Goal: Task Accomplishment & Management: Complete application form

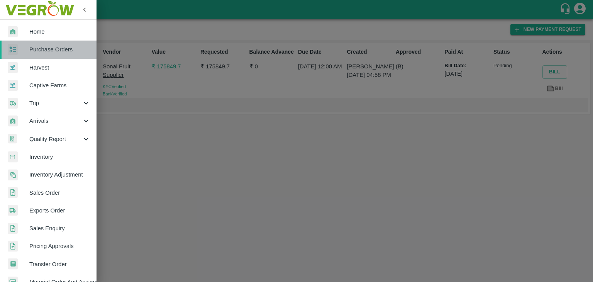
drag, startPoint x: 0, startPoint y: 0, endPoint x: 56, endPoint y: 53, distance: 76.7
click at [56, 53] on span "Purchase Orders" at bounding box center [59, 49] width 61 height 8
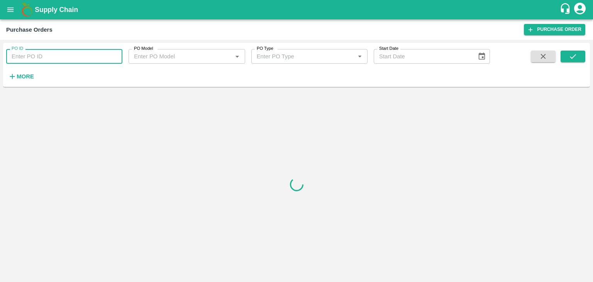
click at [73, 52] on input "PO ID" at bounding box center [64, 56] width 116 height 15
click at [83, 55] on input "PO ID" at bounding box center [64, 56] width 116 height 15
paste input "177215"
type input "177215"
click at [580, 61] on button "submit" at bounding box center [572, 57] width 25 height 12
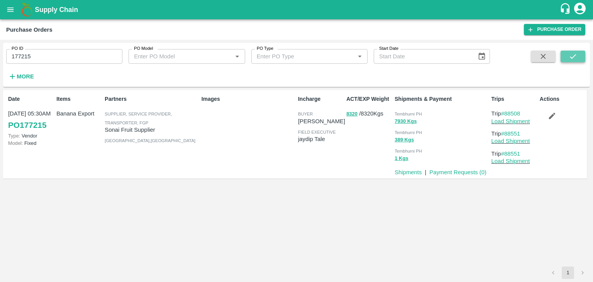
click at [580, 61] on button "submit" at bounding box center [572, 57] width 25 height 12
click at [455, 168] on p "Payment Requests ( 0 )" at bounding box center [457, 172] width 57 height 8
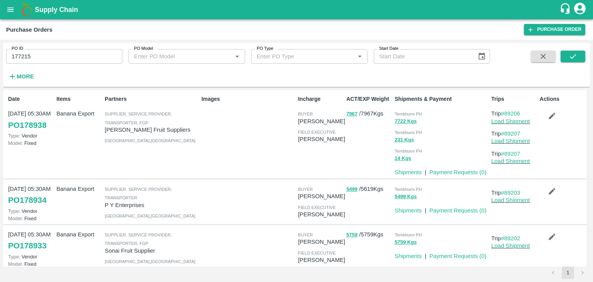
click at [460, 170] on link "Payment Requests ( 0 )" at bounding box center [457, 172] width 57 height 6
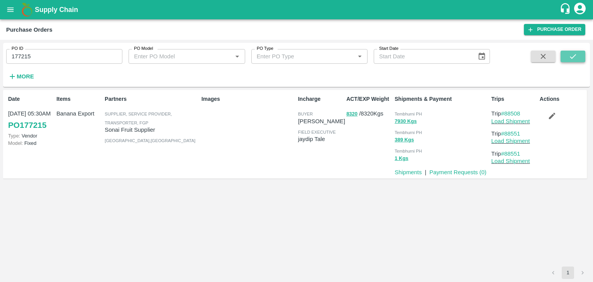
click at [571, 51] on button "submit" at bounding box center [572, 57] width 25 height 12
click at [454, 173] on link "Payment Requests ( 0 )" at bounding box center [457, 172] width 57 height 6
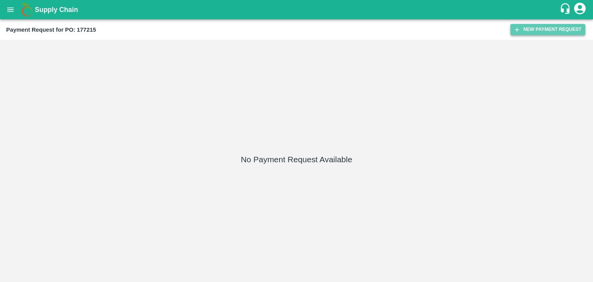
click at [538, 29] on button "New Payment Request" at bounding box center [547, 29] width 75 height 11
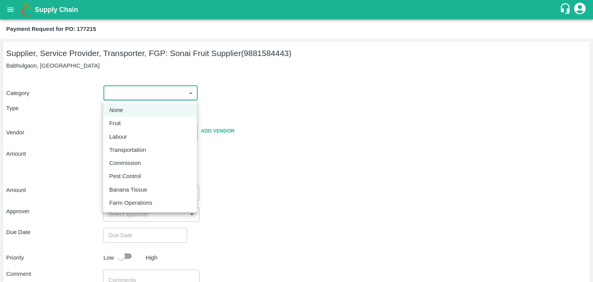
drag, startPoint x: 120, startPoint y: 92, endPoint x: 127, endPoint y: 122, distance: 31.3
click at [127, 122] on body "Supply Chain Payment Request for PO: 177215 Supplier, Service Provider, Transpo…" at bounding box center [296, 141] width 593 height 282
click at [127, 122] on div "Fruit" at bounding box center [149, 123] width 81 height 8
type input "1"
type input "Sonai Fruit Supplier - 9881584443(Supplier, Service Provider, Transporter, FGP)"
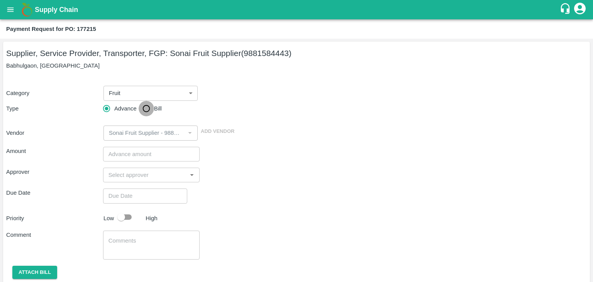
click at [143, 108] on input "Bill" at bounding box center [146, 108] width 15 height 15
radio input "true"
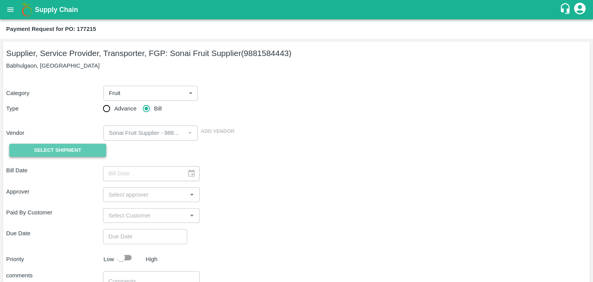
click at [61, 151] on span "Select Shipment" at bounding box center [57, 150] width 47 height 9
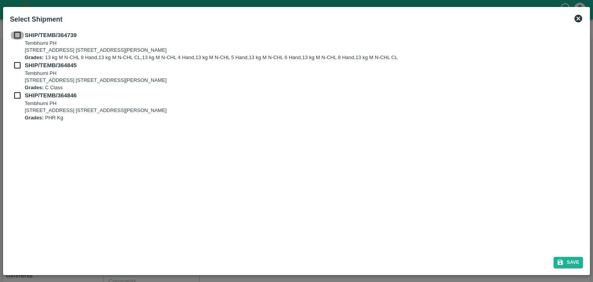
click at [18, 36] on input "checkbox" at bounding box center [17, 35] width 15 height 8
checkbox input "true"
click at [16, 68] on input "checkbox" at bounding box center [17, 65] width 15 height 8
checkbox input "true"
click at [15, 90] on div "SHIP/TEMB/364845 Tembhurni PH Tembhurni PH 205, PLOT NO. E-5, YASHSHREE INDUSTR…" at bounding box center [296, 76] width 573 height 30
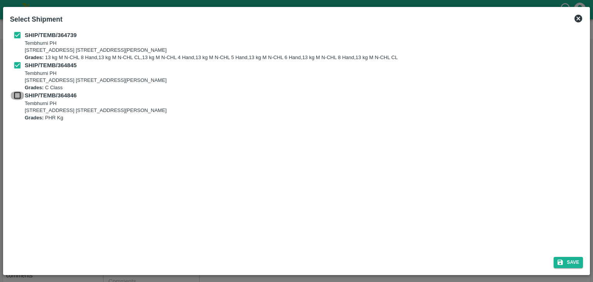
click at [17, 95] on input "checkbox" at bounding box center [17, 95] width 15 height 8
checkbox input "true"
click at [562, 259] on icon "submit" at bounding box center [560, 262] width 7 height 7
type input "19/09/2025"
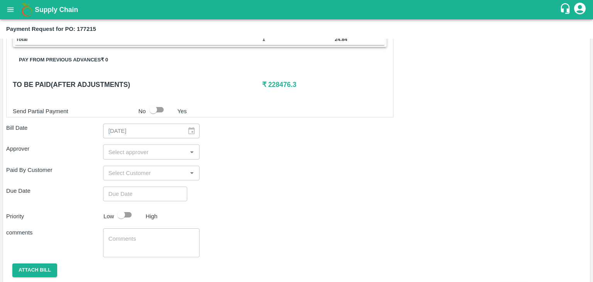
scroll to position [412, 0]
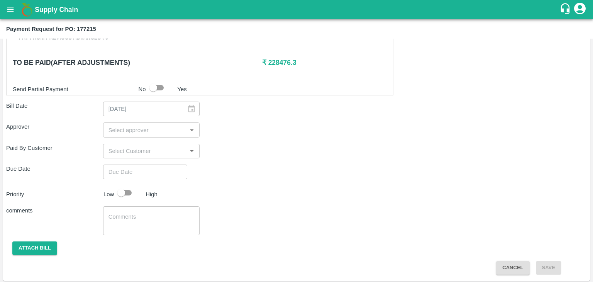
click at [163, 130] on input "input" at bounding box center [145, 130] width 80 height 10
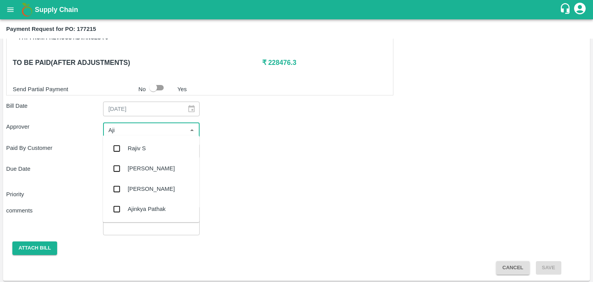
type input "Ajit"
click at [154, 142] on div "[PERSON_NAME]" at bounding box center [151, 148] width 96 height 20
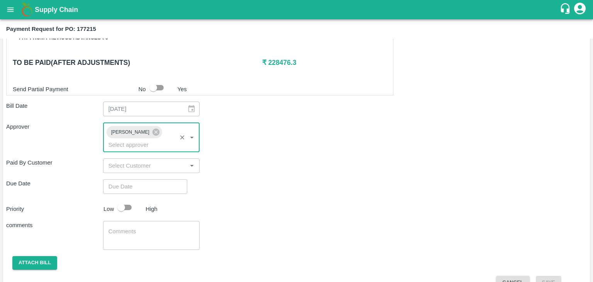
type input "DD/MM/YYYY hh:mm aa"
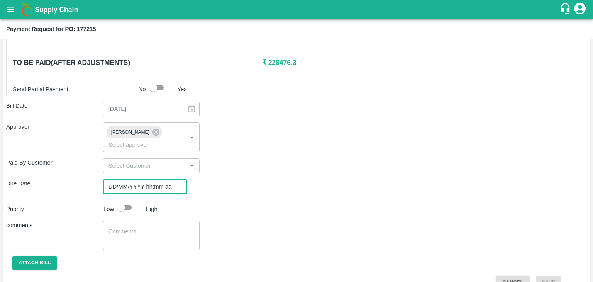
click at [164, 179] on input "DD/MM/YYYY hh:mm aa" at bounding box center [142, 186] width 79 height 15
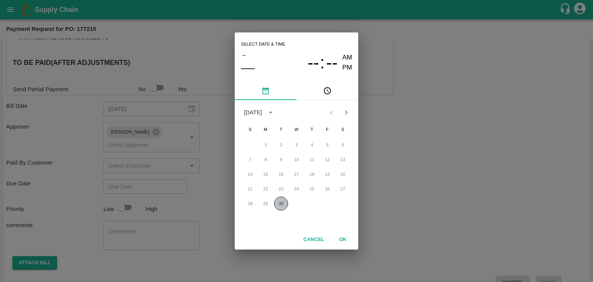
click at [283, 200] on button "30" at bounding box center [281, 203] width 14 height 14
type input "[DATE] 12:00 AM"
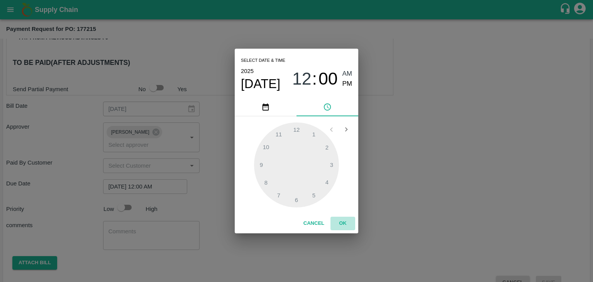
click at [342, 226] on button "OK" at bounding box center [342, 224] width 25 height 14
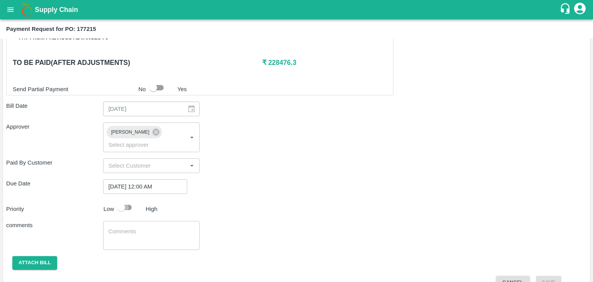
click at [134, 200] on input "checkbox" at bounding box center [121, 207] width 44 height 15
checkbox input "true"
click at [152, 227] on textarea at bounding box center [151, 235] width 86 height 16
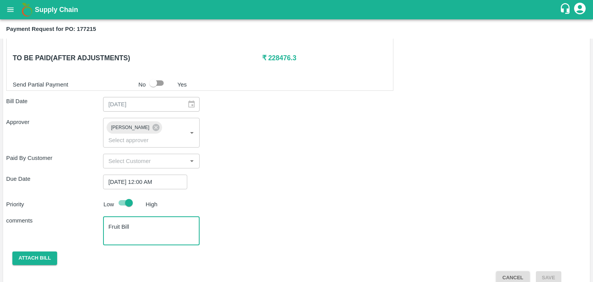
type textarea "Fruit Bill"
click at [37, 251] on button "Attach bill" at bounding box center [34, 258] width 45 height 14
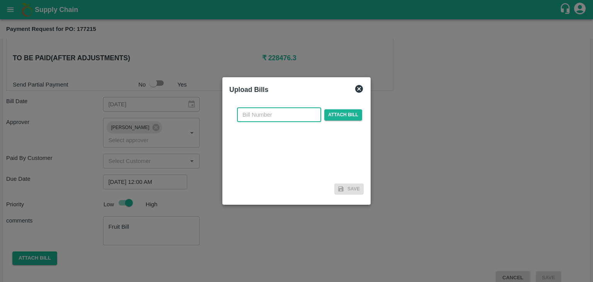
click at [269, 116] on input "text" at bounding box center [279, 114] width 84 height 15
type input "1245"
click at [328, 117] on span "Attach bill" at bounding box center [343, 114] width 38 height 11
click at [0, 0] on input "Attach bill" at bounding box center [0, 0] width 0 height 0
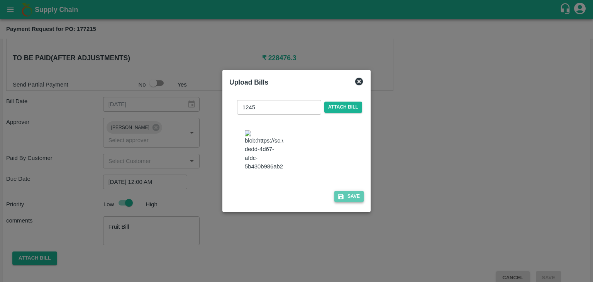
click at [350, 198] on button "Save" at bounding box center [348, 196] width 29 height 11
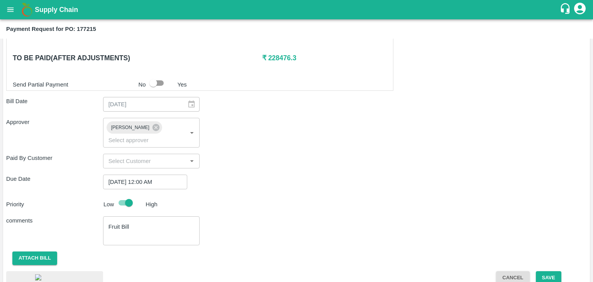
scroll to position [459, 0]
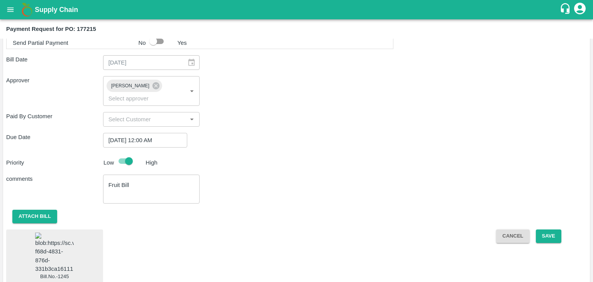
click at [60, 233] on img at bounding box center [54, 252] width 39 height 41
click at [543, 229] on button "Save" at bounding box center [548, 236] width 25 height 14
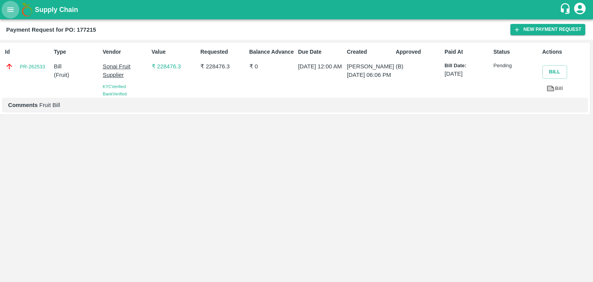
click at [12, 7] on icon "open drawer" at bounding box center [10, 9] width 8 height 8
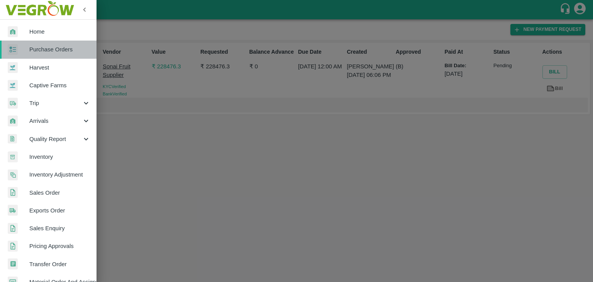
click at [63, 49] on span "Purchase Orders" at bounding box center [59, 49] width 61 height 8
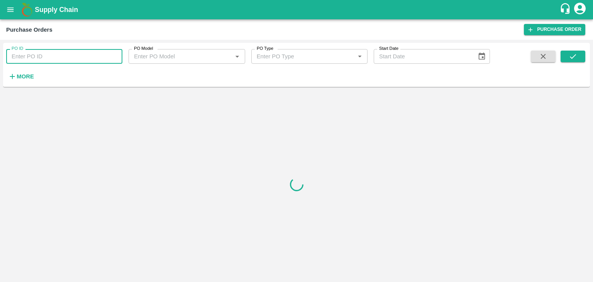
click at [103, 54] on input "PO ID" at bounding box center [64, 56] width 116 height 15
paste input "177436"
type input "177436"
click at [577, 56] on button "submit" at bounding box center [572, 57] width 25 height 12
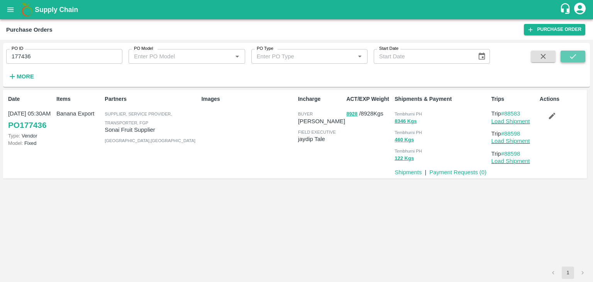
click at [577, 56] on button "submit" at bounding box center [572, 57] width 25 height 12
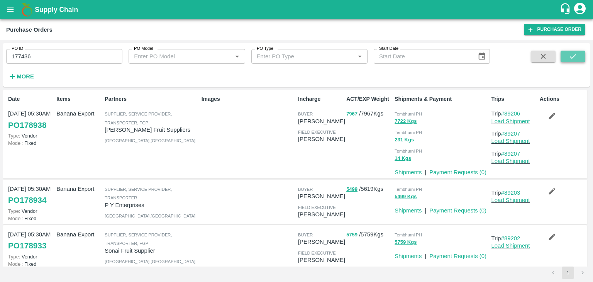
click at [575, 52] on icon "submit" at bounding box center [573, 56] width 8 height 8
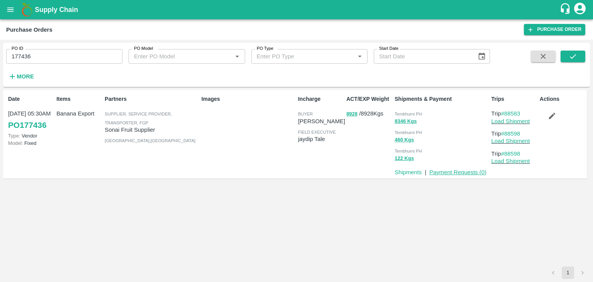
click at [462, 172] on link "Payment Requests ( 0 )" at bounding box center [457, 172] width 57 height 6
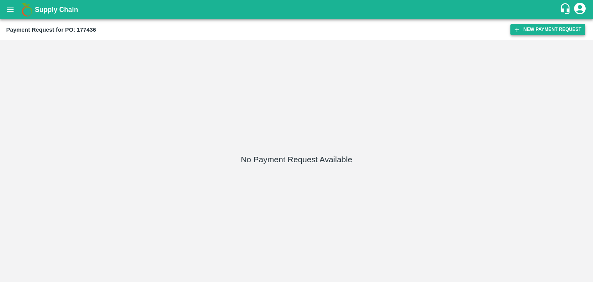
click at [531, 31] on button "New Payment Request" at bounding box center [547, 29] width 75 height 11
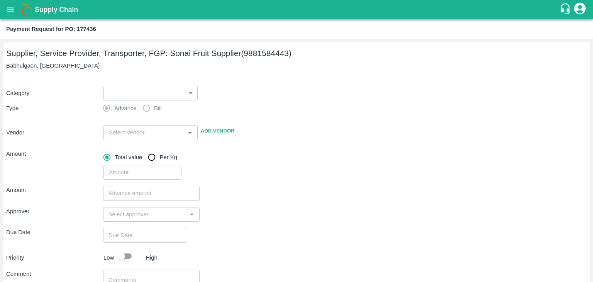
drag, startPoint x: 96, startPoint y: 95, endPoint x: 117, endPoint y: 95, distance: 20.8
click at [117, 95] on div "Category ​ ​" at bounding box center [295, 92] width 584 height 18
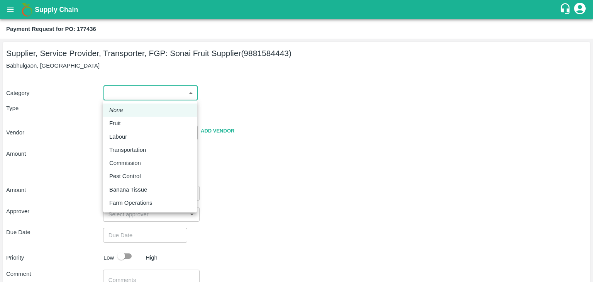
drag, startPoint x: 117, startPoint y: 95, endPoint x: 123, endPoint y: 124, distance: 29.6
click at [123, 124] on body "Supply Chain Payment Request for PO: 177436 Supplier, Service Provider, Transpo…" at bounding box center [296, 141] width 593 height 282
click at [123, 124] on div "Fruit" at bounding box center [116, 123] width 15 height 8
type input "1"
type input "Sonai Fruit Supplier - 9881584443(Supplier, Service Provider, Transporter, FGP)"
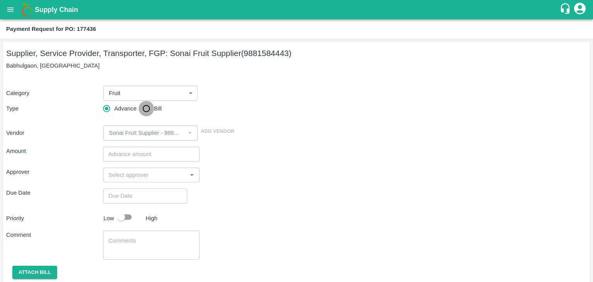
click at [144, 108] on input "Bill" at bounding box center [146, 108] width 15 height 15
radio input "true"
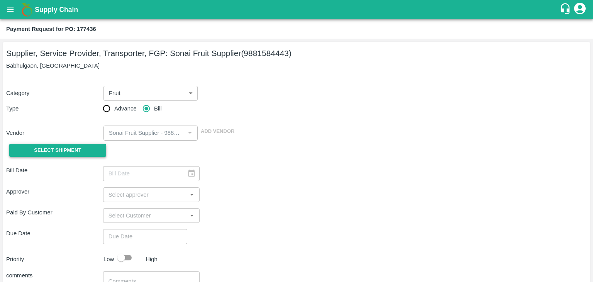
click at [68, 148] on span "Select Shipment" at bounding box center [57, 150] width 47 height 9
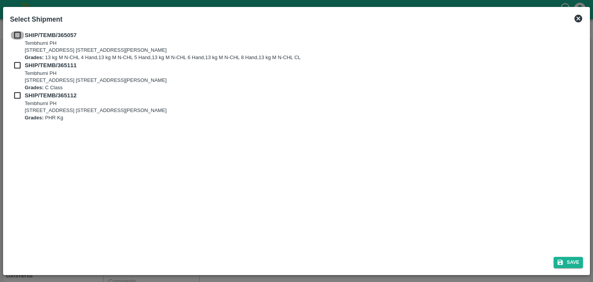
click at [17, 37] on input "checkbox" at bounding box center [17, 35] width 15 height 8
checkbox input "true"
click at [17, 69] on input "checkbox" at bounding box center [17, 65] width 15 height 8
checkbox input "true"
click at [17, 93] on input "checkbox" at bounding box center [17, 95] width 15 height 8
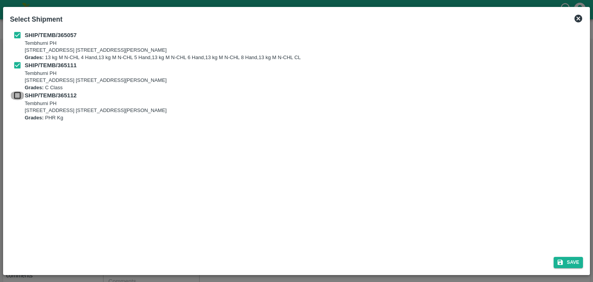
checkbox input "true"
click at [585, 266] on div "Save" at bounding box center [296, 261] width 579 height 20
click at [572, 258] on button "Save" at bounding box center [568, 262] width 29 height 11
type input "19/09/2025"
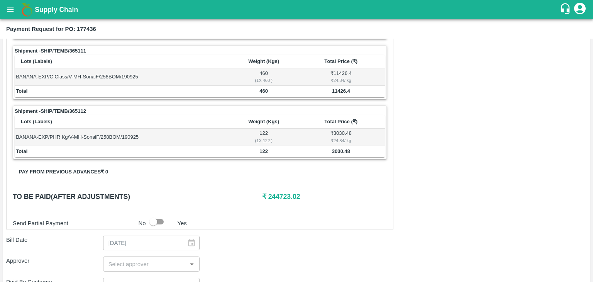
scroll to position [378, 0]
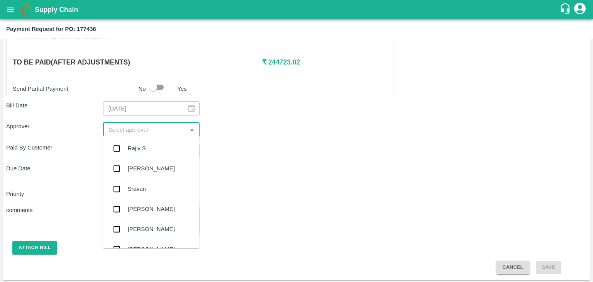
click at [159, 129] on input "input" at bounding box center [145, 129] width 80 height 10
type input "Ajit"
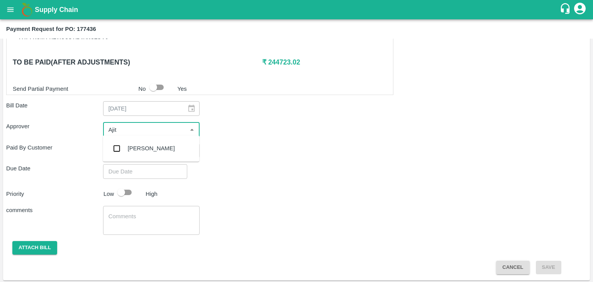
click at [151, 142] on div "[PERSON_NAME]" at bounding box center [151, 148] width 96 height 20
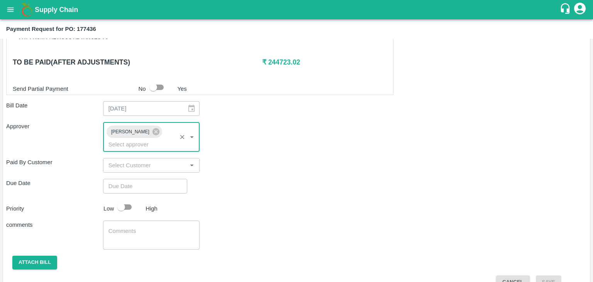
type input "DD/MM/YYYY hh:mm aa"
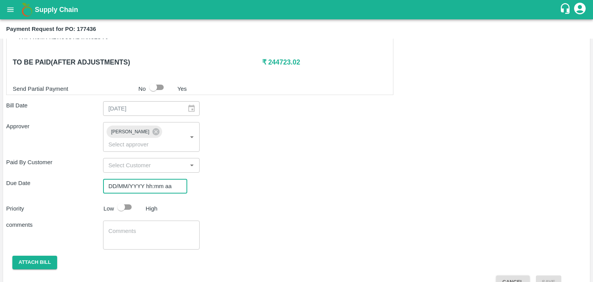
click at [167, 179] on input "DD/MM/YYYY hh:mm aa" at bounding box center [142, 186] width 79 height 15
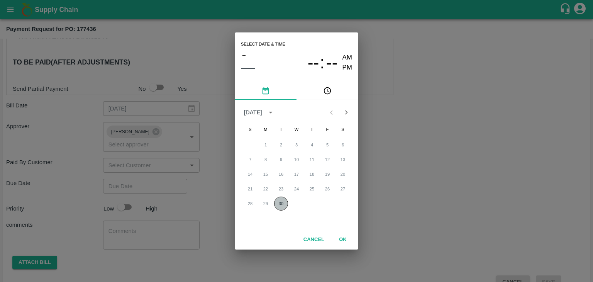
click at [283, 206] on button "30" at bounding box center [281, 203] width 14 height 14
type input "[DATE] 12:00 AM"
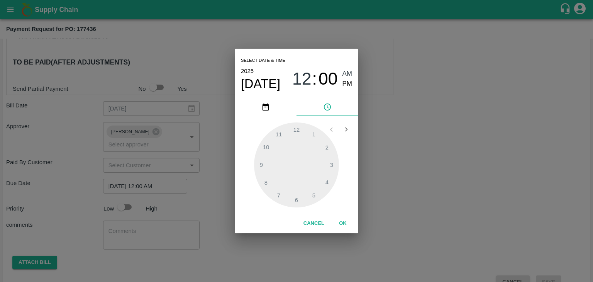
click at [335, 221] on button "OK" at bounding box center [342, 224] width 25 height 14
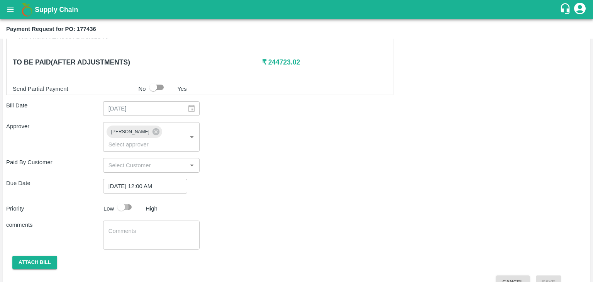
click at [120, 200] on input "checkbox" at bounding box center [121, 207] width 44 height 15
checkbox input "true"
click at [145, 220] on div "x ​" at bounding box center [151, 234] width 97 height 29
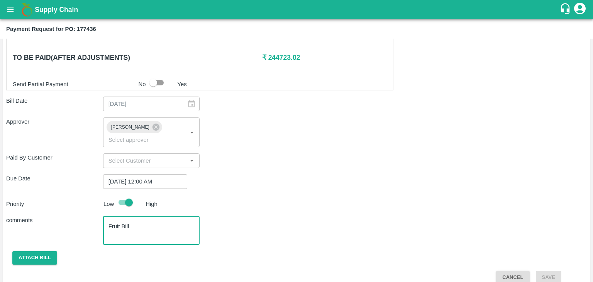
type textarea "Fruit Bill"
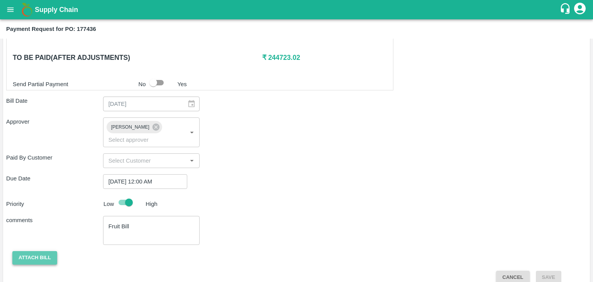
click at [34, 251] on button "Attach bill" at bounding box center [34, 258] width 45 height 14
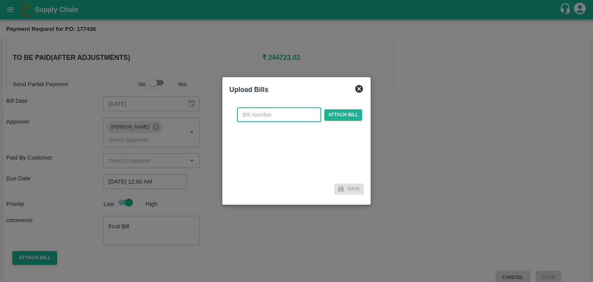
click at [289, 115] on input "text" at bounding box center [279, 114] width 84 height 15
type input "1247"
click at [324, 114] on span "Attach bill" at bounding box center [343, 114] width 38 height 11
click at [0, 0] on input "Attach bill" at bounding box center [0, 0] width 0 height 0
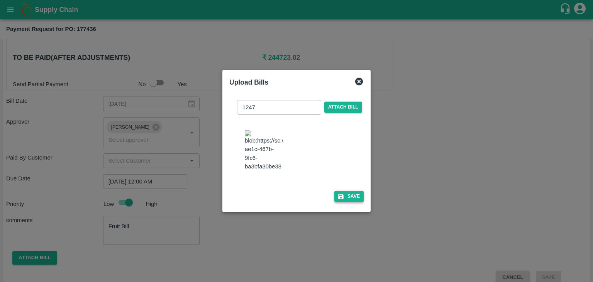
click at [347, 196] on button "Save" at bounding box center [348, 196] width 29 height 11
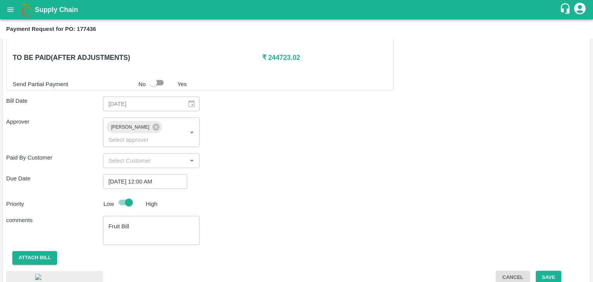
scroll to position [425, 0]
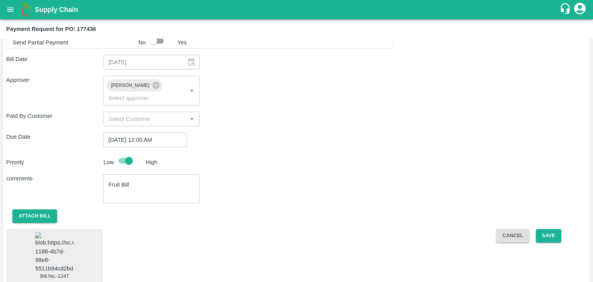
click at [60, 234] on img at bounding box center [54, 252] width 39 height 41
click at [544, 229] on button "Save" at bounding box center [548, 236] width 25 height 14
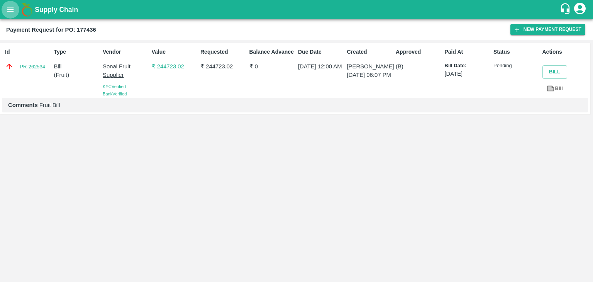
click at [11, 7] on icon "open drawer" at bounding box center [10, 9] width 8 height 8
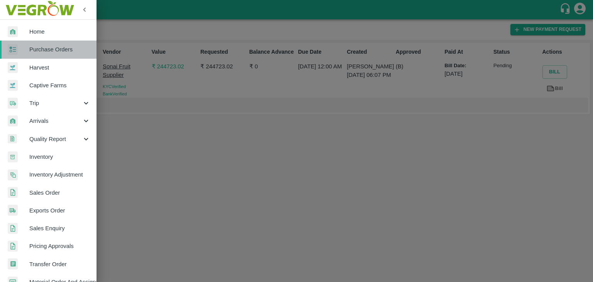
click at [53, 51] on span "Purchase Orders" at bounding box center [59, 49] width 61 height 8
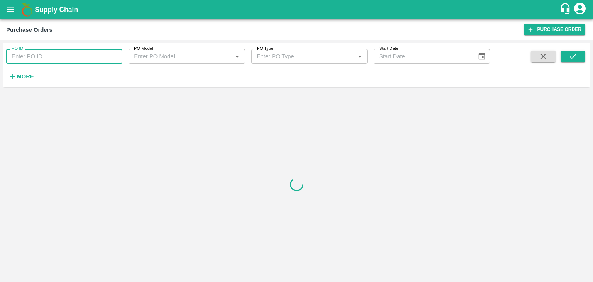
click at [93, 54] on input "PO ID" at bounding box center [64, 56] width 116 height 15
paste input "177546"
type input "177546"
click at [574, 54] on icon "submit" at bounding box center [573, 56] width 8 height 8
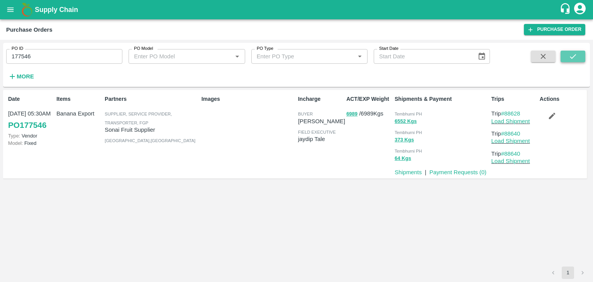
click at [574, 54] on icon "submit" at bounding box center [573, 56] width 8 height 8
click at [446, 171] on link "Payment Requests ( 0 )" at bounding box center [457, 172] width 57 height 6
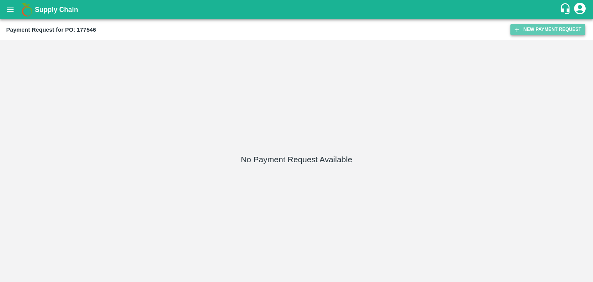
click at [550, 24] on button "New Payment Request" at bounding box center [547, 29] width 75 height 11
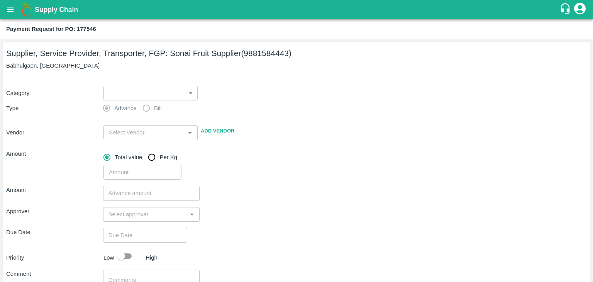
click at [130, 87] on body "Supply Chain Payment Request for PO: 177546 Supplier, Service Provider, Transpo…" at bounding box center [296, 141] width 593 height 282
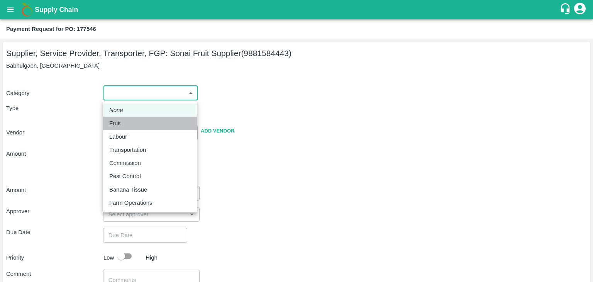
click at [130, 121] on div "Fruit" at bounding box center [149, 123] width 81 height 8
type input "1"
type input "Sonai Fruit Supplier - 9881584443(Supplier, Service Provider, Transporter, FGP)"
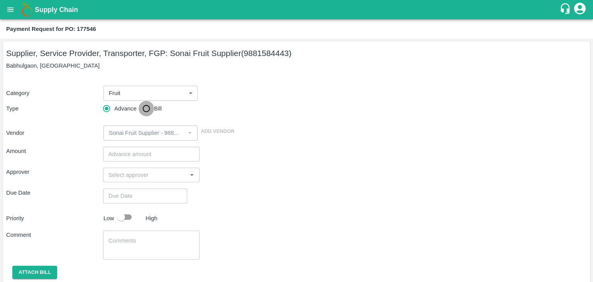
click at [147, 108] on input "Bill" at bounding box center [146, 108] width 15 height 15
radio input "true"
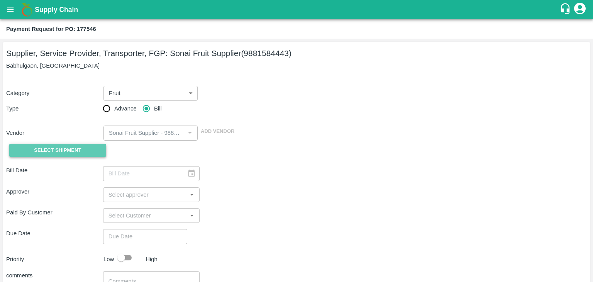
click at [54, 154] on span "Select Shipment" at bounding box center [57, 150] width 47 height 9
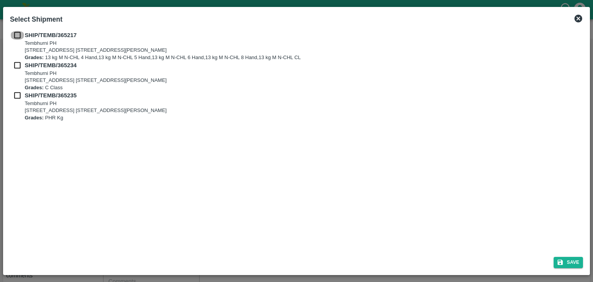
click at [17, 36] on input "checkbox" at bounding box center [17, 35] width 15 height 8
checkbox input "true"
click at [15, 66] on input "checkbox" at bounding box center [17, 65] width 15 height 8
checkbox input "true"
click at [15, 93] on input "checkbox" at bounding box center [17, 95] width 15 height 8
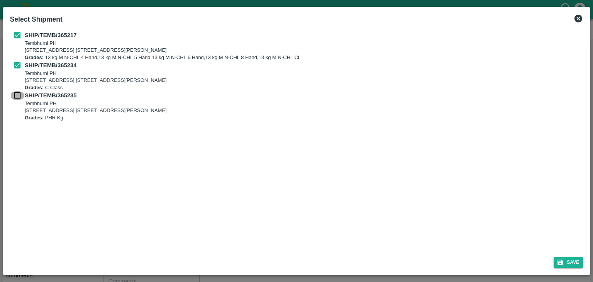
checkbox input "true"
click at [567, 257] on button "Save" at bounding box center [568, 262] width 29 height 11
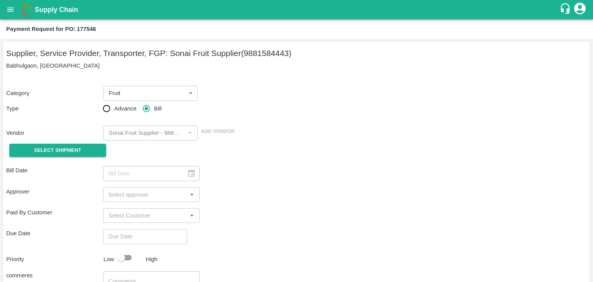
type input "20/09/2025"
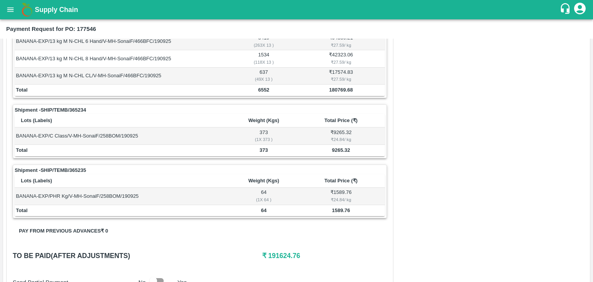
scroll to position [378, 0]
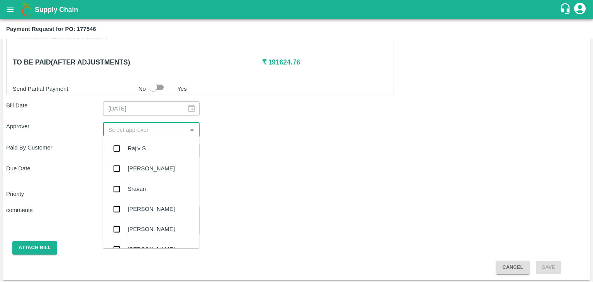
click at [138, 127] on input "input" at bounding box center [145, 129] width 80 height 10
type input "Ajit"
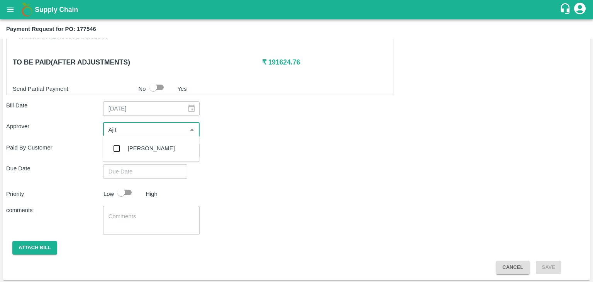
click at [147, 149] on div "[PERSON_NAME]" at bounding box center [151, 148] width 47 height 8
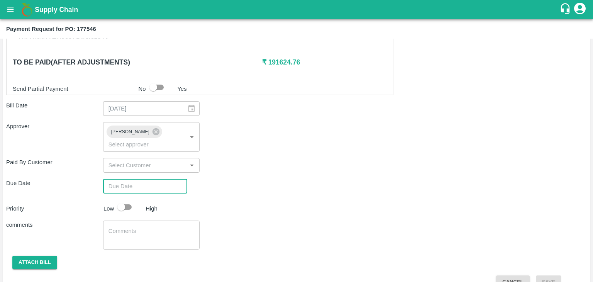
type input "DD/MM/YYYY hh:mm aa"
click at [163, 179] on input "DD/MM/YYYY hh:mm aa" at bounding box center [142, 186] width 79 height 15
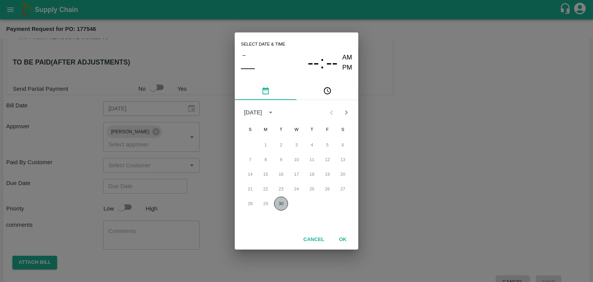
click at [283, 202] on button "30" at bounding box center [281, 203] width 14 height 14
type input "[DATE] 12:00 AM"
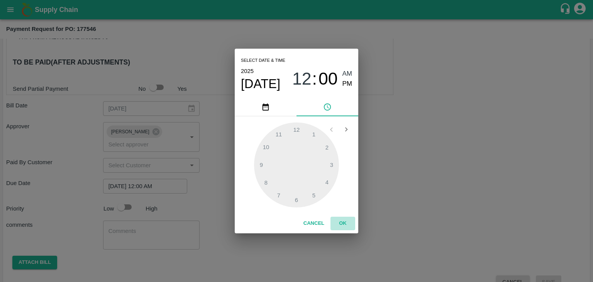
click at [351, 223] on button "OK" at bounding box center [342, 224] width 25 height 14
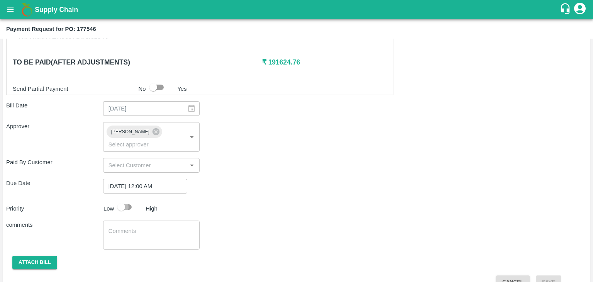
click at [131, 200] on input "checkbox" at bounding box center [121, 207] width 44 height 15
checkbox input "true"
click at [147, 227] on textarea at bounding box center [151, 235] width 86 height 16
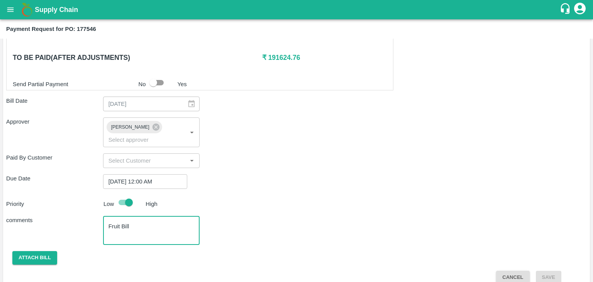
type textarea "Fruit Bill"
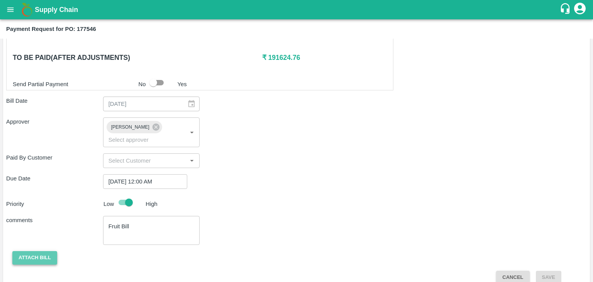
click at [34, 251] on button "Attach bill" at bounding box center [34, 258] width 45 height 14
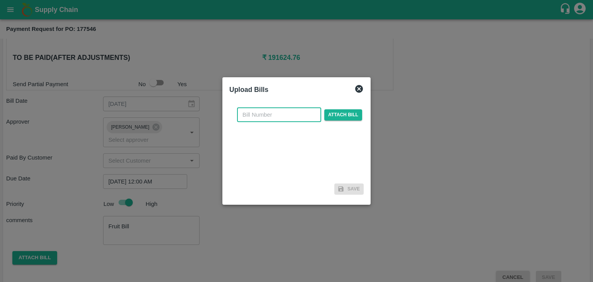
click at [285, 115] on input "text" at bounding box center [279, 114] width 84 height 15
type input "1249"
drag, startPoint x: 340, startPoint y: 122, endPoint x: 349, endPoint y: 112, distance: 13.9
click at [349, 112] on div "1249 ​ Attach bill" at bounding box center [296, 140] width 134 height 79
click at [349, 112] on span "Attach bill" at bounding box center [343, 114] width 38 height 11
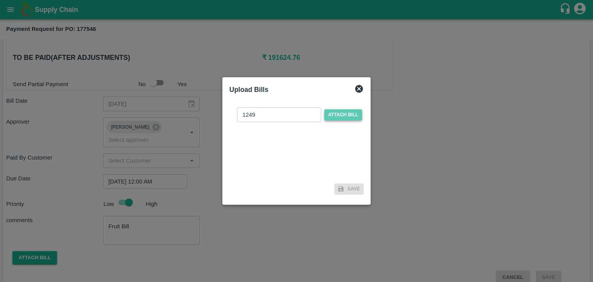
click at [0, 0] on input "Attach bill" at bounding box center [0, 0] width 0 height 0
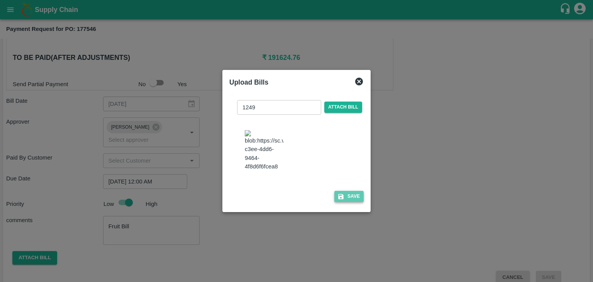
click at [349, 197] on button "Save" at bounding box center [348, 196] width 29 height 11
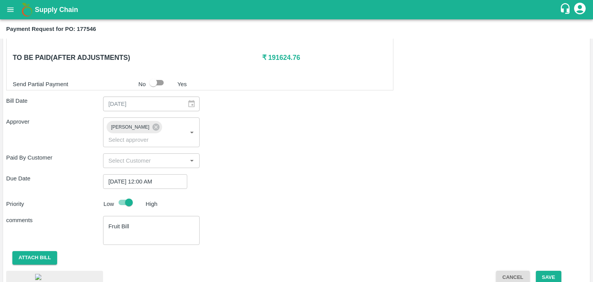
scroll to position [423, 0]
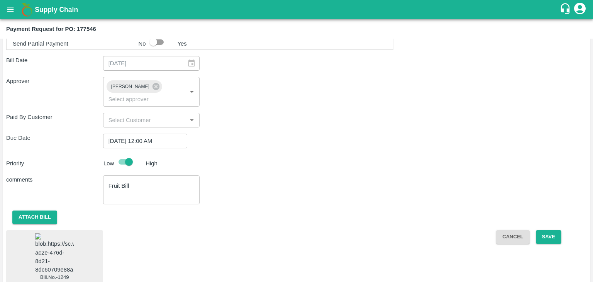
click at [34, 246] on span "Bill.No.-1249" at bounding box center [54, 257] width 97 height 54
click at [50, 240] on img at bounding box center [54, 253] width 39 height 41
click at [549, 230] on button "Save" at bounding box center [548, 237] width 25 height 14
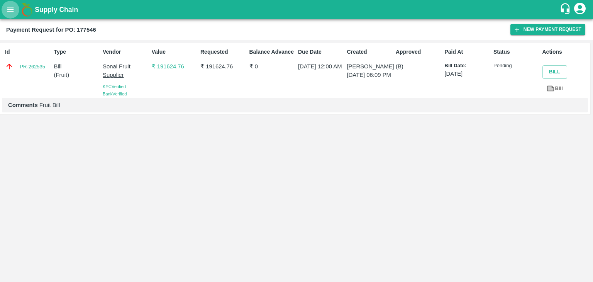
click at [7, 11] on icon "open drawer" at bounding box center [10, 9] width 8 height 8
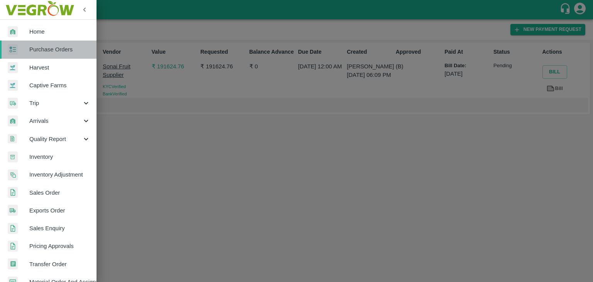
click at [65, 52] on span "Purchase Orders" at bounding box center [59, 49] width 61 height 8
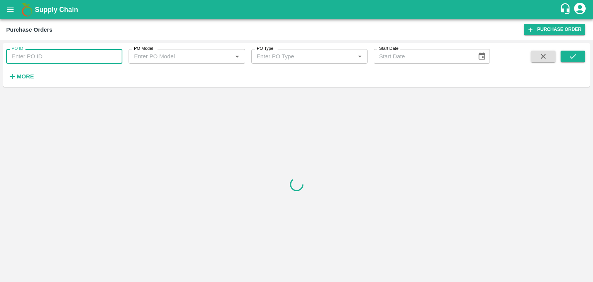
click at [97, 54] on input "PO ID" at bounding box center [64, 56] width 116 height 15
paste input "178656"
type input "178656"
click at [579, 57] on button "submit" at bounding box center [572, 57] width 25 height 12
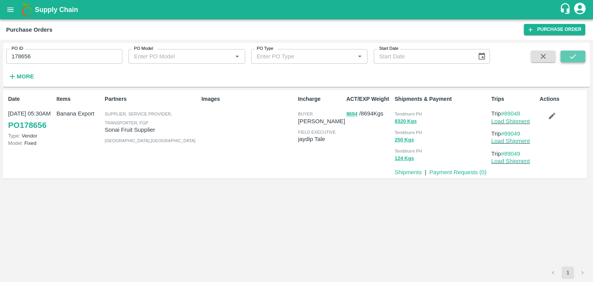
click at [579, 57] on button "submit" at bounding box center [572, 57] width 25 height 12
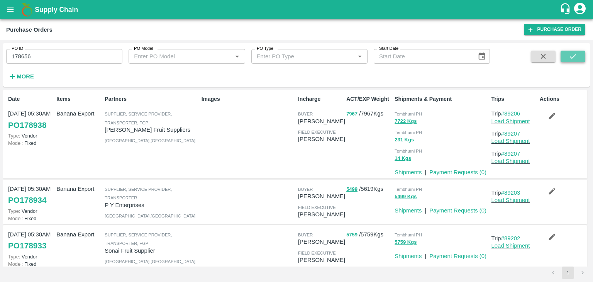
click at [577, 51] on button "submit" at bounding box center [572, 57] width 25 height 12
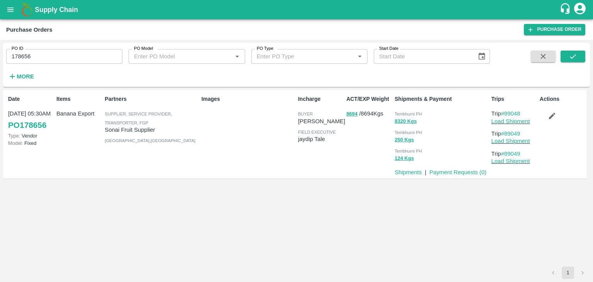
click at [453, 168] on p "Payment Requests ( 0 )" at bounding box center [457, 172] width 57 height 8
click at [457, 170] on link "Payment Requests ( 0 )" at bounding box center [457, 172] width 57 height 6
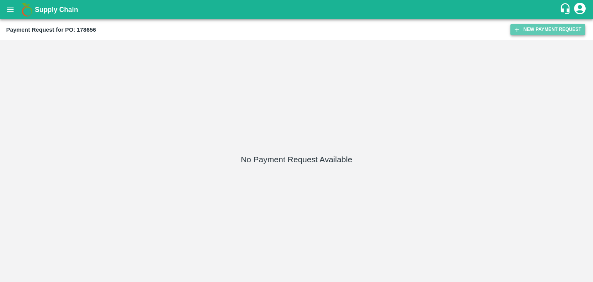
click at [521, 27] on button "New Payment Request" at bounding box center [547, 29] width 75 height 11
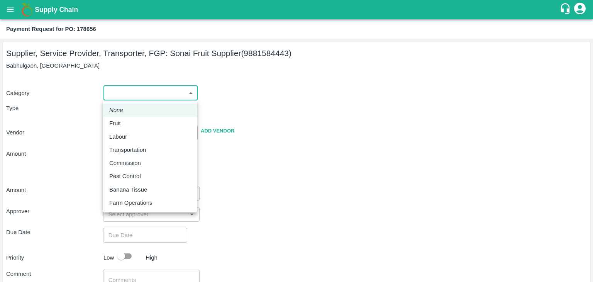
click at [125, 94] on body "Supply Chain Payment Request for PO: 178656 Supplier, Service Provider, Transpo…" at bounding box center [296, 141] width 593 height 282
click at [133, 116] on li "None" at bounding box center [150, 109] width 94 height 13
click at [123, 97] on body "Supply Chain Payment Request for PO: 178656 Supplier, Service Provider, Transpo…" at bounding box center [296, 141] width 593 height 282
click at [125, 122] on div "Fruit" at bounding box center [149, 123] width 81 height 8
type input "1"
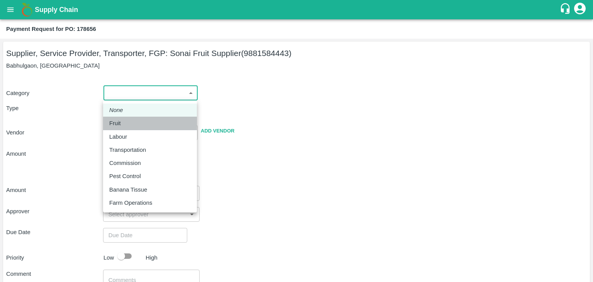
type input "Sonai Fruit Supplier - 9881584443(Supplier, Service Provider, Transporter, FGP)"
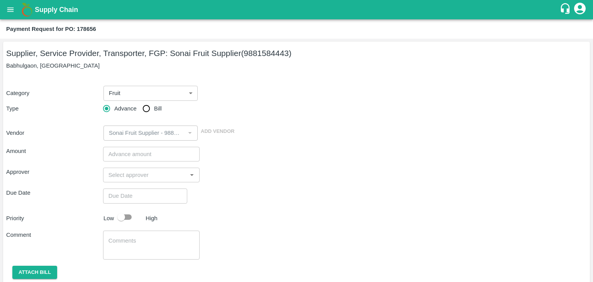
click at [154, 108] on span "Bill" at bounding box center [158, 108] width 8 height 8
click at [154, 108] on input "Bill" at bounding box center [146, 108] width 15 height 15
radio input "true"
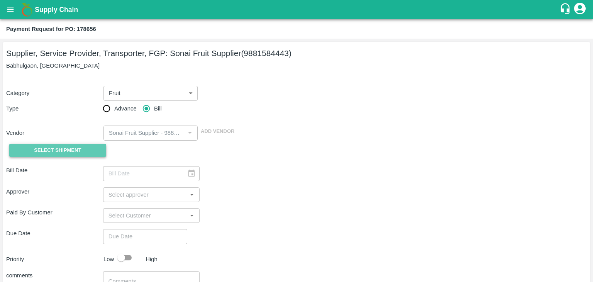
click at [57, 150] on span "Select Shipment" at bounding box center [57, 150] width 47 height 9
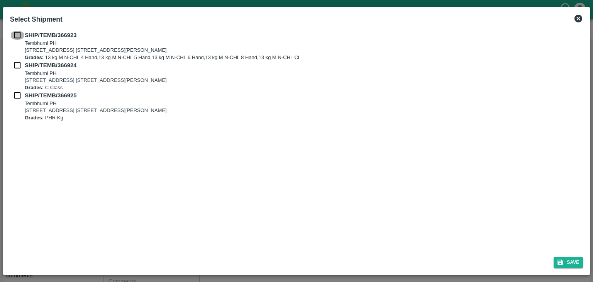
click at [15, 33] on input "checkbox" at bounding box center [17, 35] width 15 height 8
checkbox input "true"
click at [14, 66] on input "checkbox" at bounding box center [17, 65] width 15 height 8
checkbox input "true"
click at [15, 95] on input "checkbox" at bounding box center [17, 95] width 15 height 8
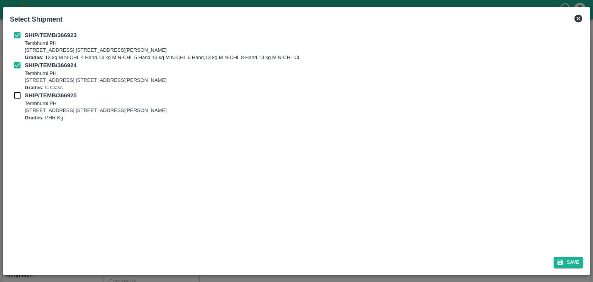
checkbox input "true"
click at [571, 262] on button "Save" at bounding box center [568, 262] width 29 height 11
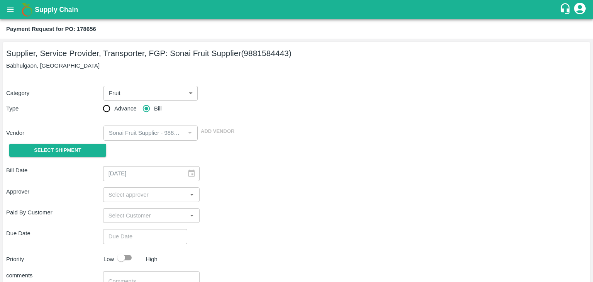
type input "[DATE]"
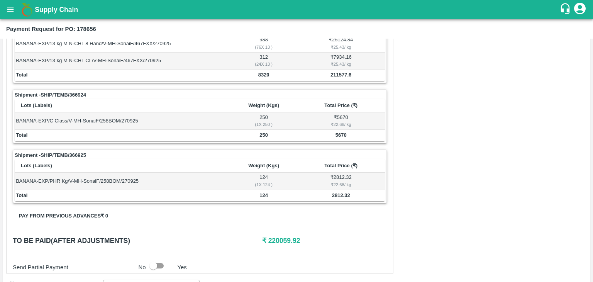
scroll to position [378, 0]
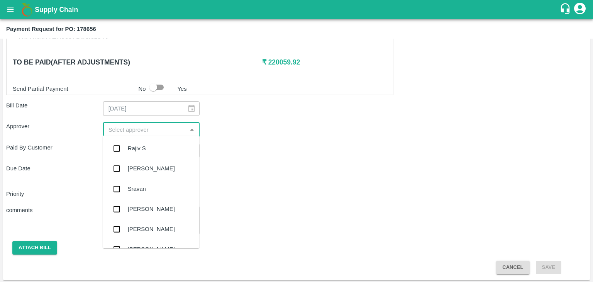
click at [140, 129] on input "input" at bounding box center [145, 129] width 80 height 10
type input "Ajit"
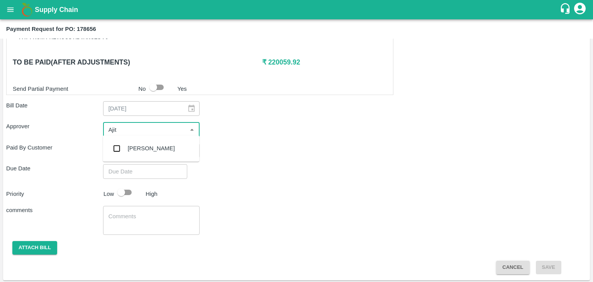
click at [145, 140] on div "[PERSON_NAME]" at bounding box center [151, 148] width 96 height 20
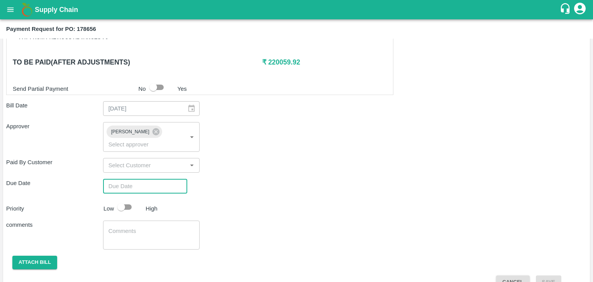
type input "DD/MM/YYYY hh:mm aa"
click at [159, 179] on input "DD/MM/YYYY hh:mm aa" at bounding box center [142, 186] width 79 height 15
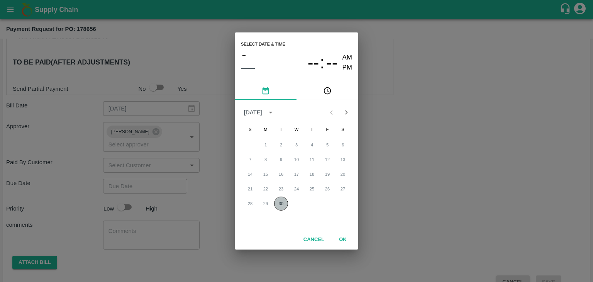
click at [282, 202] on button "30" at bounding box center [281, 203] width 14 height 14
type input "[DATE] 12:00 AM"
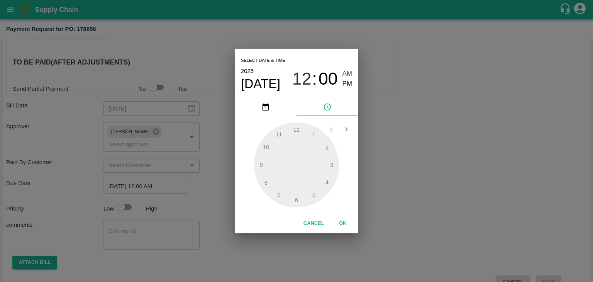
click at [341, 221] on button "OK" at bounding box center [342, 224] width 25 height 14
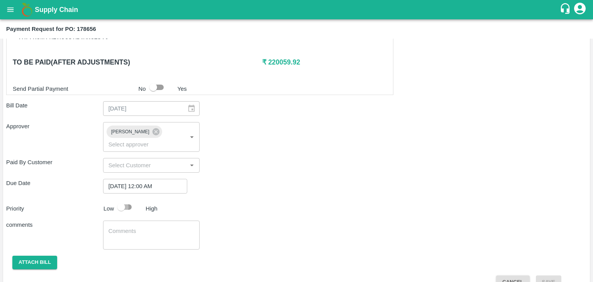
click at [124, 200] on input "checkbox" at bounding box center [121, 207] width 44 height 15
checkbox input "true"
click at [169, 227] on textarea at bounding box center [151, 235] width 86 height 16
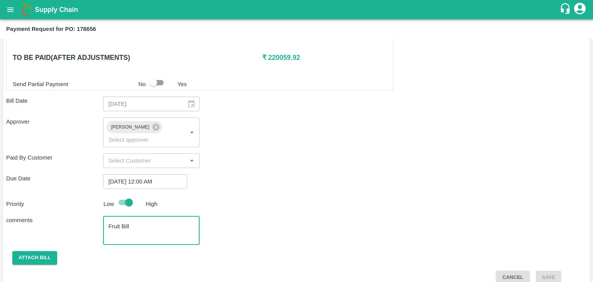
type textarea "Fruit Bill"
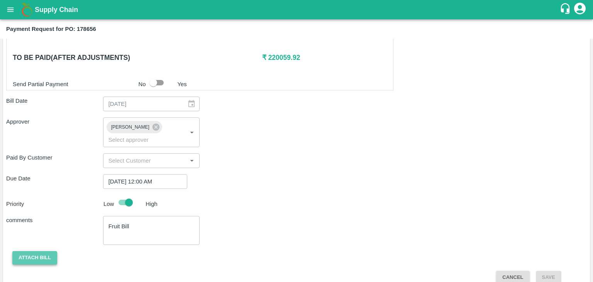
click at [33, 251] on button "Attach bill" at bounding box center [34, 258] width 45 height 14
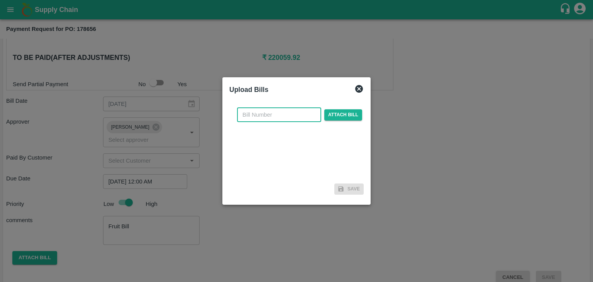
click at [286, 115] on input "text" at bounding box center [279, 114] width 84 height 15
type input "1251"
click at [344, 121] on div "1251 ​ Attach bill" at bounding box center [299, 114] width 128 height 15
click at [347, 114] on span "Attach bill" at bounding box center [343, 114] width 38 height 11
click at [0, 0] on input "Attach bill" at bounding box center [0, 0] width 0 height 0
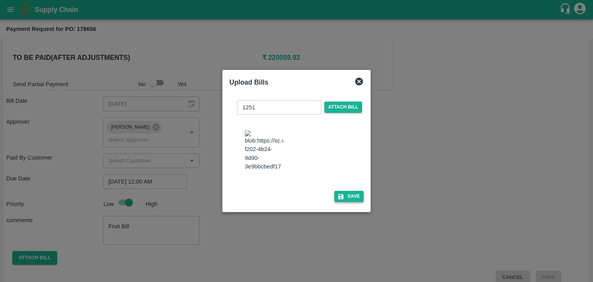
drag, startPoint x: 349, startPoint y: 190, endPoint x: 352, endPoint y: 194, distance: 4.5
click at [352, 194] on div "1251 ​ Attach bill Save" at bounding box center [296, 150] width 134 height 112
click at [352, 194] on button "Save" at bounding box center [348, 196] width 29 height 11
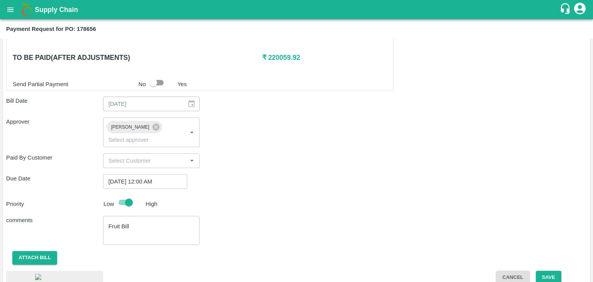
scroll to position [425, 0]
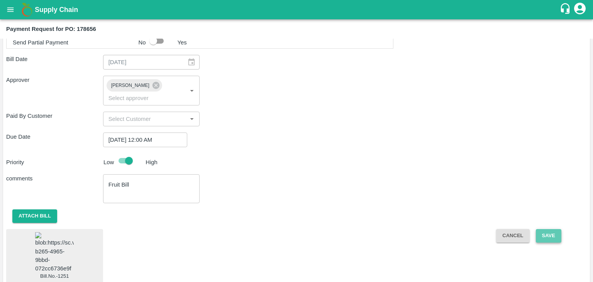
click at [551, 229] on button "Save" at bounding box center [548, 236] width 25 height 14
